Goal: Obtain resource: Obtain resource

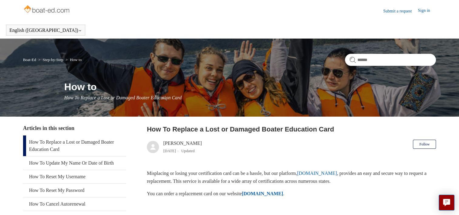
click at [54, 141] on link "How To Replace a Lost or Damaged Boater Education Card" at bounding box center [74, 145] width 103 height 21
click at [271, 193] on strong "[DOMAIN_NAME]" at bounding box center [262, 193] width 41 height 5
